Goal: Task Accomplishment & Management: Manage account settings

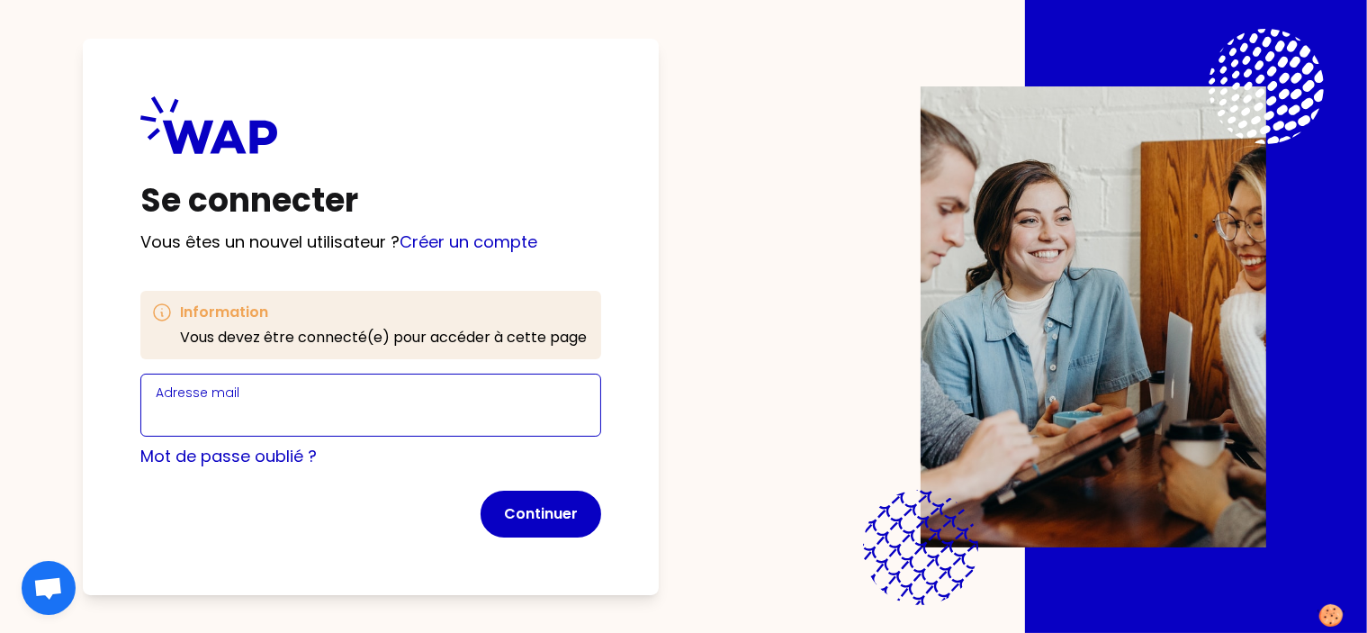
click at [262, 408] on input "Adresse mail" at bounding box center [371, 415] width 430 height 25
type input "[EMAIL_ADDRESS][DOMAIN_NAME]"
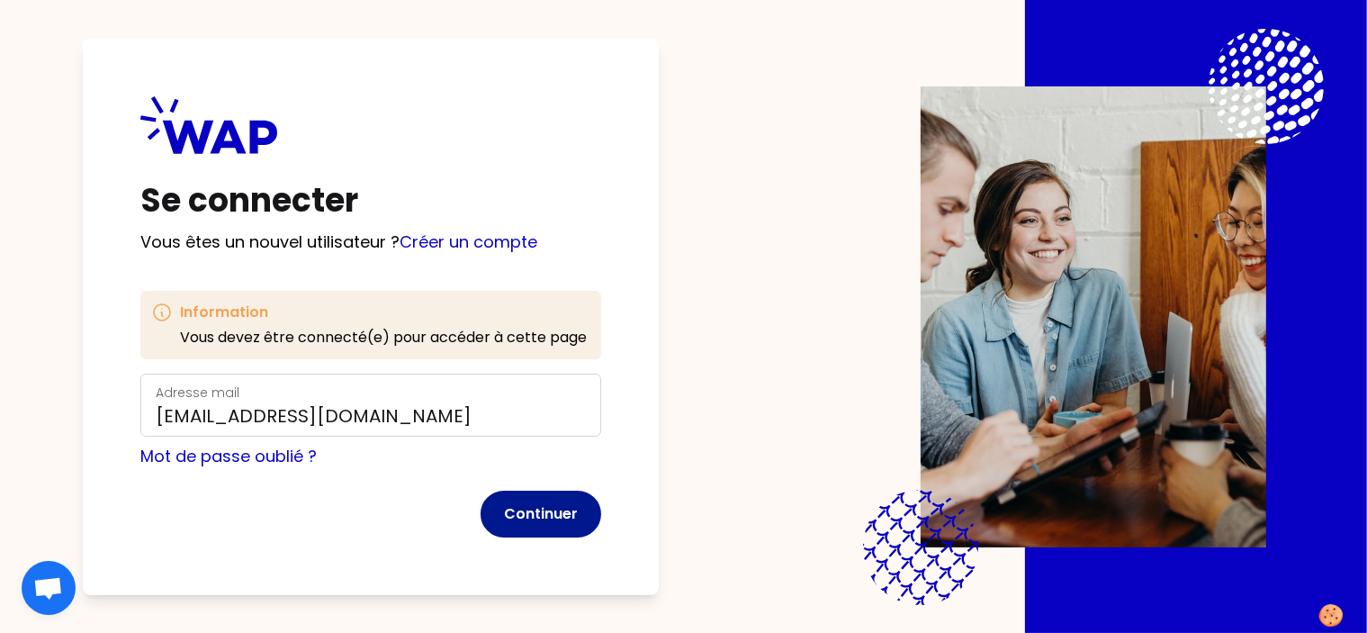
click at [581, 514] on button "Continuer" at bounding box center [540, 513] width 121 height 47
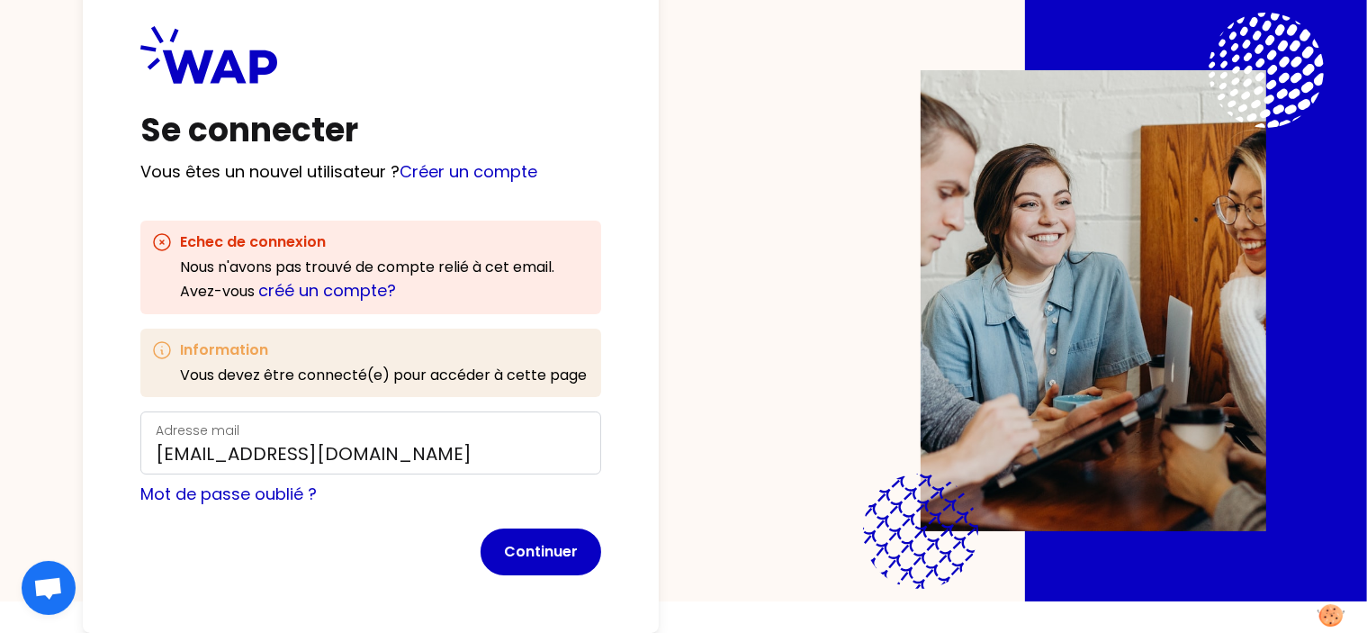
scroll to position [90, 0]
click at [292, 482] on link "Mot de passe oublié ?" at bounding box center [228, 493] width 176 height 22
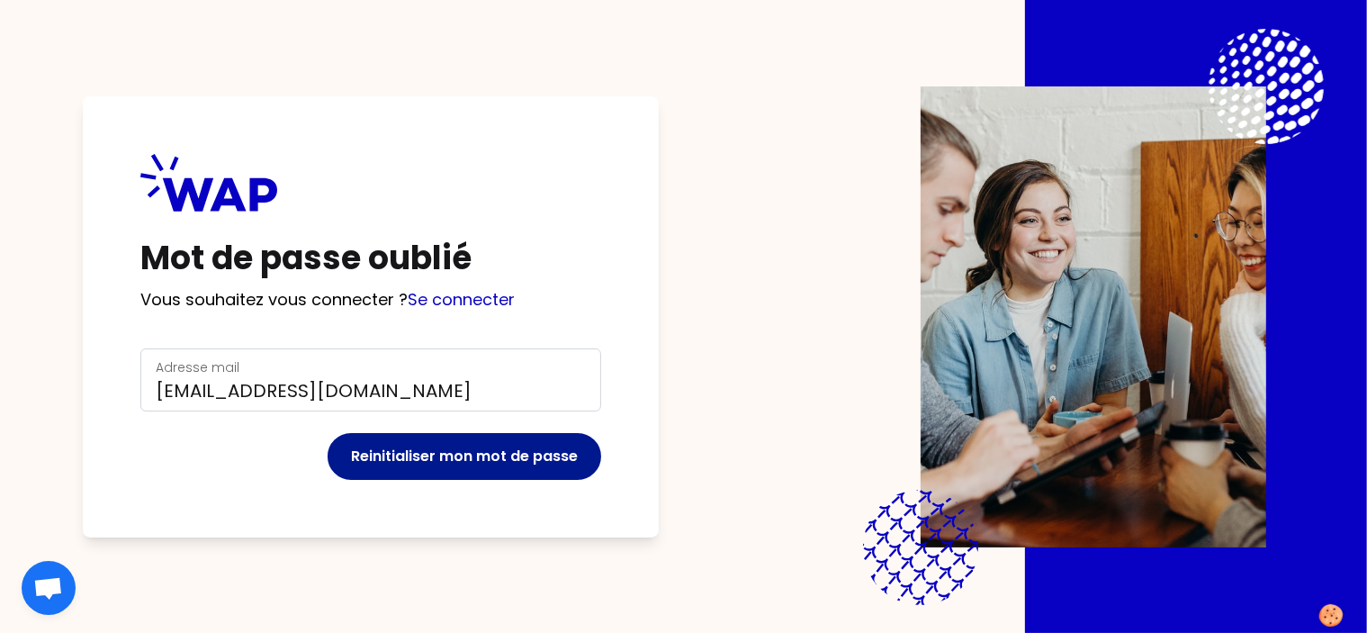
click at [406, 433] on button "Reinitialiser mon mot de passe" at bounding box center [465, 456] width 274 height 47
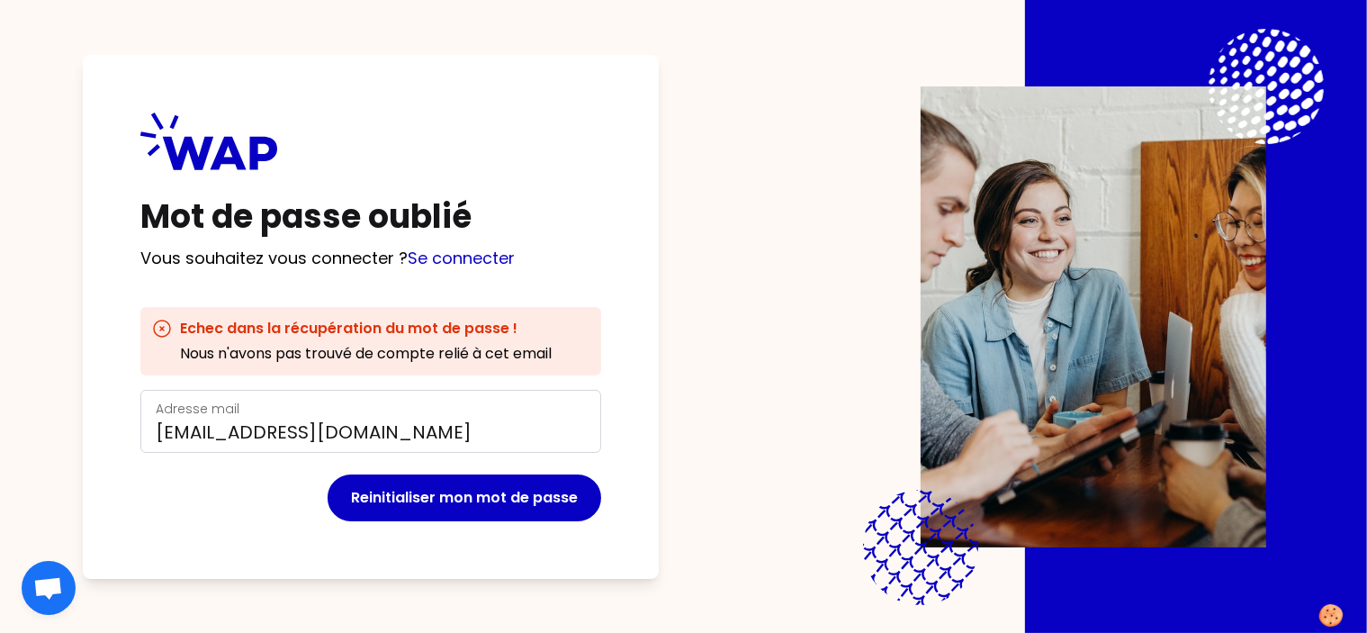
drag, startPoint x: 455, startPoint y: 421, endPoint x: 449, endPoint y: 364, distance: 57.0
click at [455, 390] on form "Adresse mail [EMAIL_ADDRESS][DOMAIN_NAME] Reinitialiser mon mot de passe" at bounding box center [370, 455] width 461 height 131
drag, startPoint x: 443, startPoint y: 360, endPoint x: 452, endPoint y: 363, distance: 9.4
click at [443, 419] on input "[EMAIL_ADDRESS][DOMAIN_NAME]" at bounding box center [371, 431] width 430 height 25
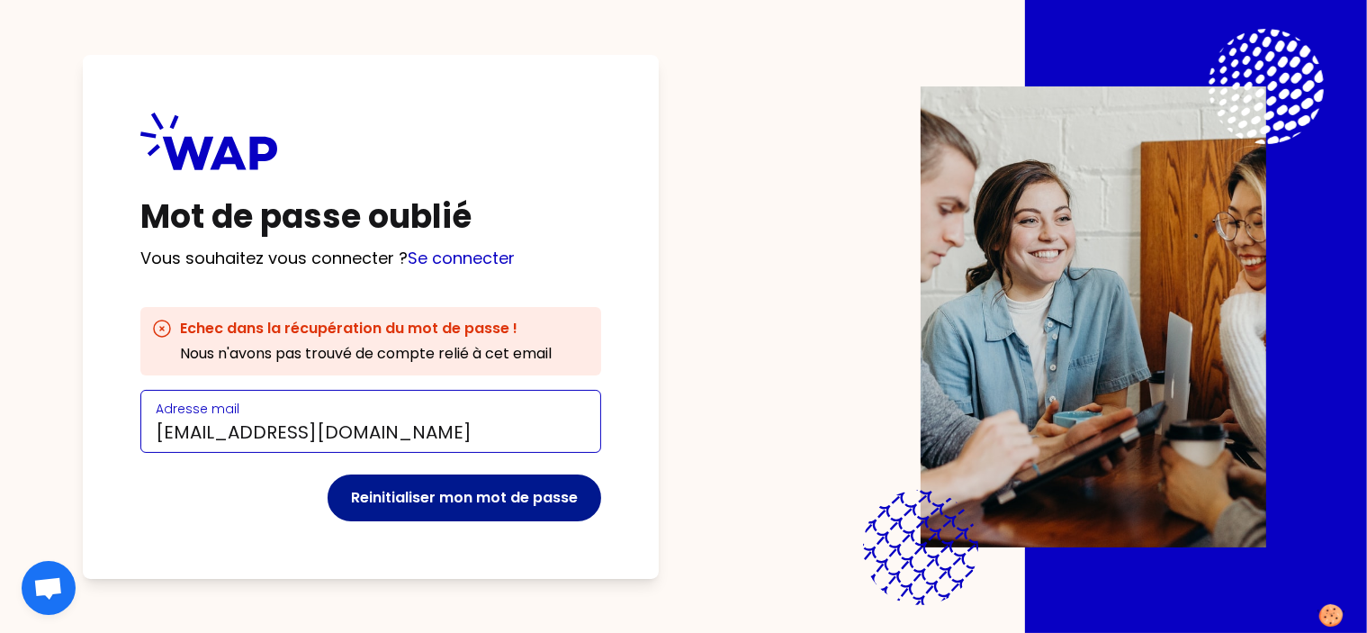
type input "[EMAIL_ADDRESS][DOMAIN_NAME]"
click at [444, 474] on button "Reinitialiser mon mot de passe" at bounding box center [465, 497] width 274 height 47
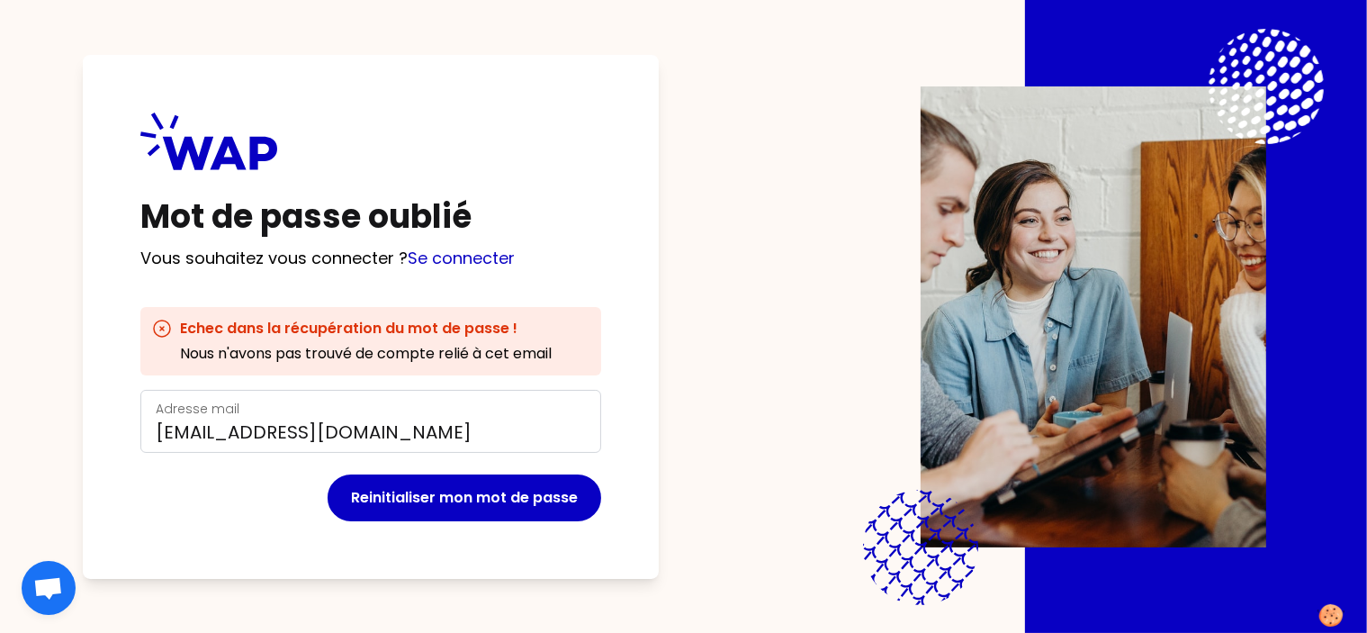
click at [310, 318] on h3 "Echec dans la récupération du mot de passe !" at bounding box center [366, 329] width 372 height 22
click at [473, 247] on link "Se connecter" at bounding box center [461, 258] width 107 height 22
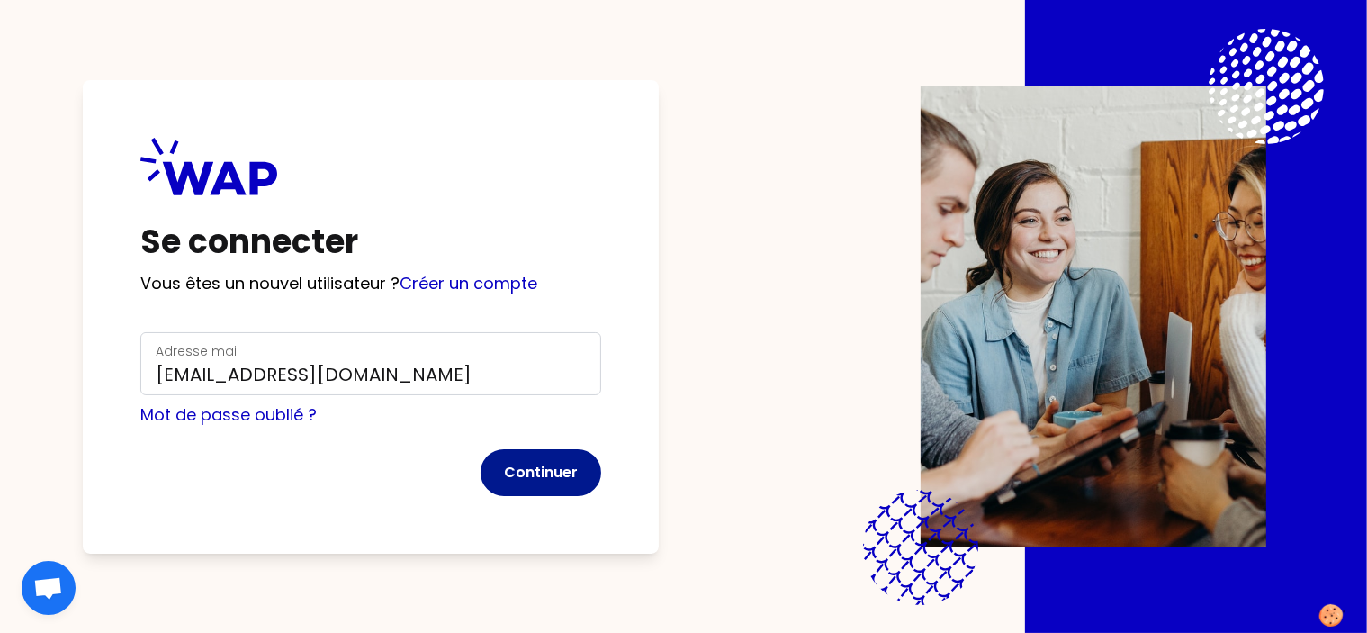
click at [567, 449] on button "Continuer" at bounding box center [540, 472] width 121 height 47
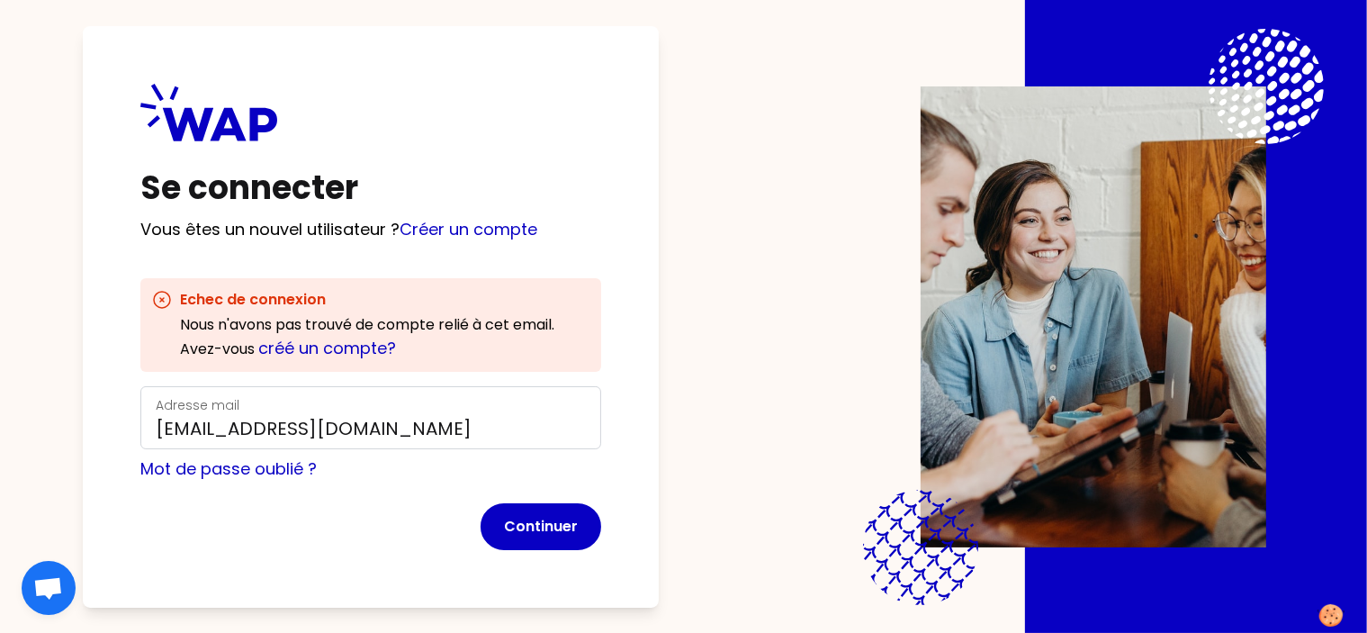
scroll to position [79, 0]
click at [229, 457] on link "Mot de passe oublié ?" at bounding box center [228, 468] width 176 height 22
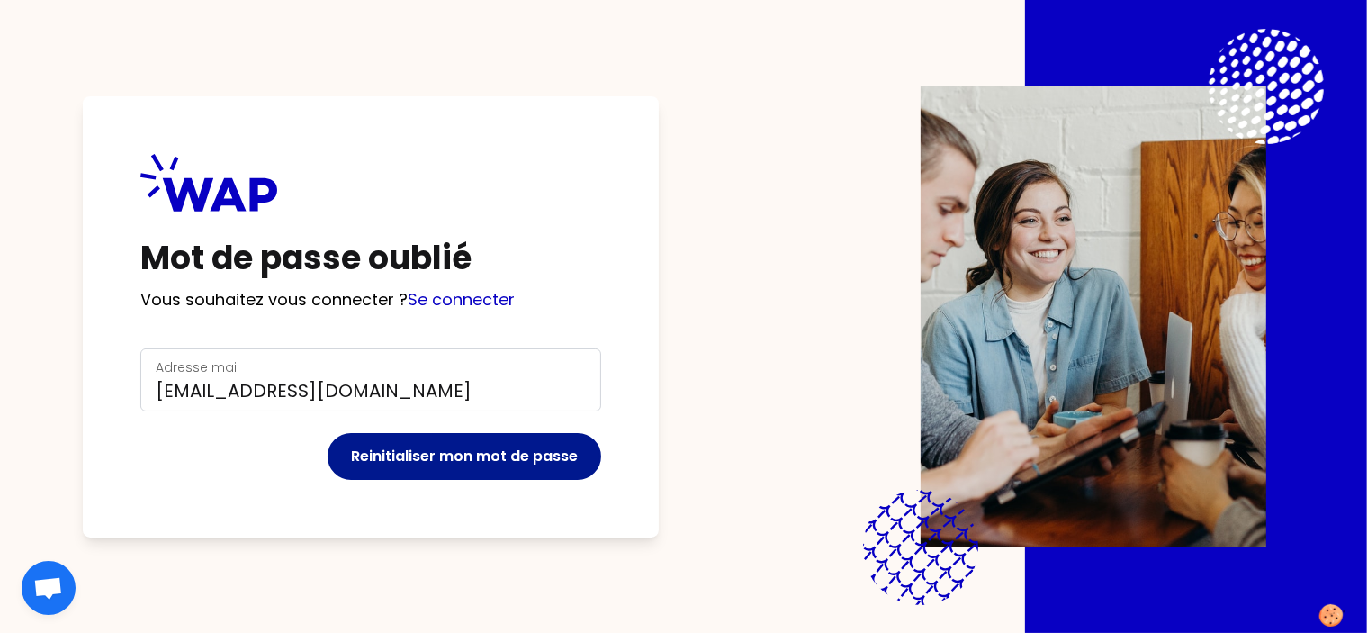
click at [432, 433] on button "Reinitialiser mon mot de passe" at bounding box center [465, 456] width 274 height 47
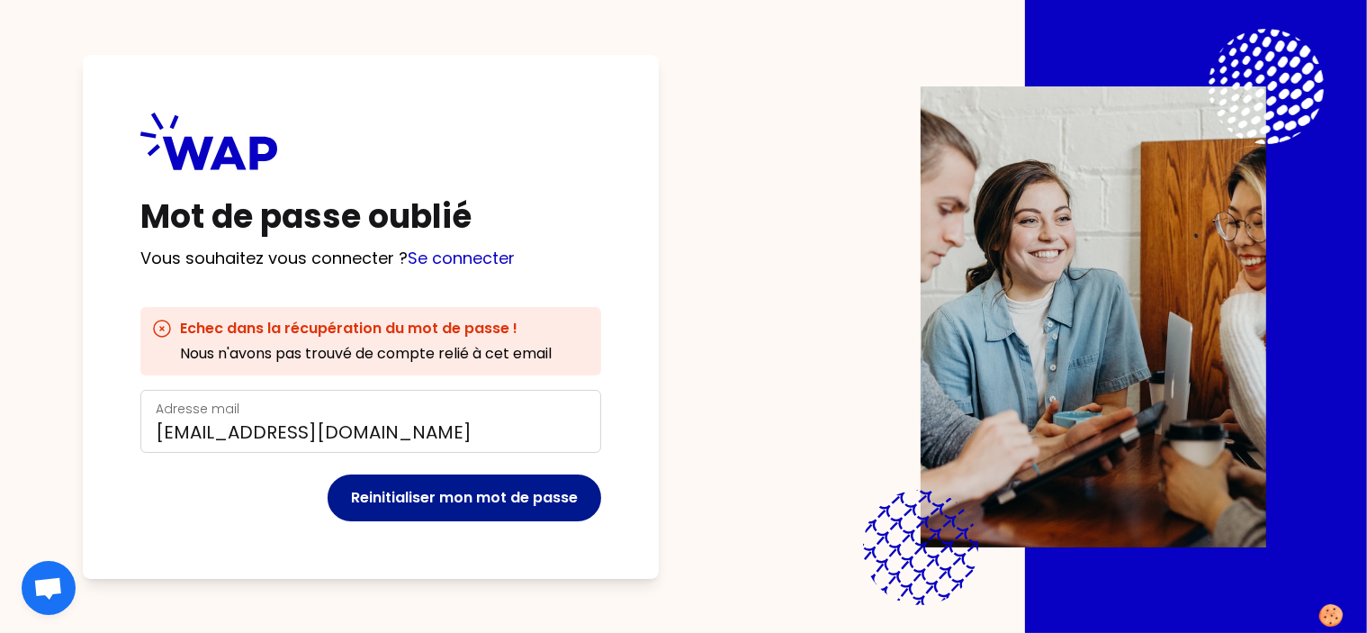
click at [464, 474] on button "Reinitialiser mon mot de passe" at bounding box center [465, 497] width 274 height 47
click at [465, 474] on button "Reinitialiser mon mot de passe" at bounding box center [465, 497] width 274 height 47
